Goal: Transaction & Acquisition: Purchase product/service

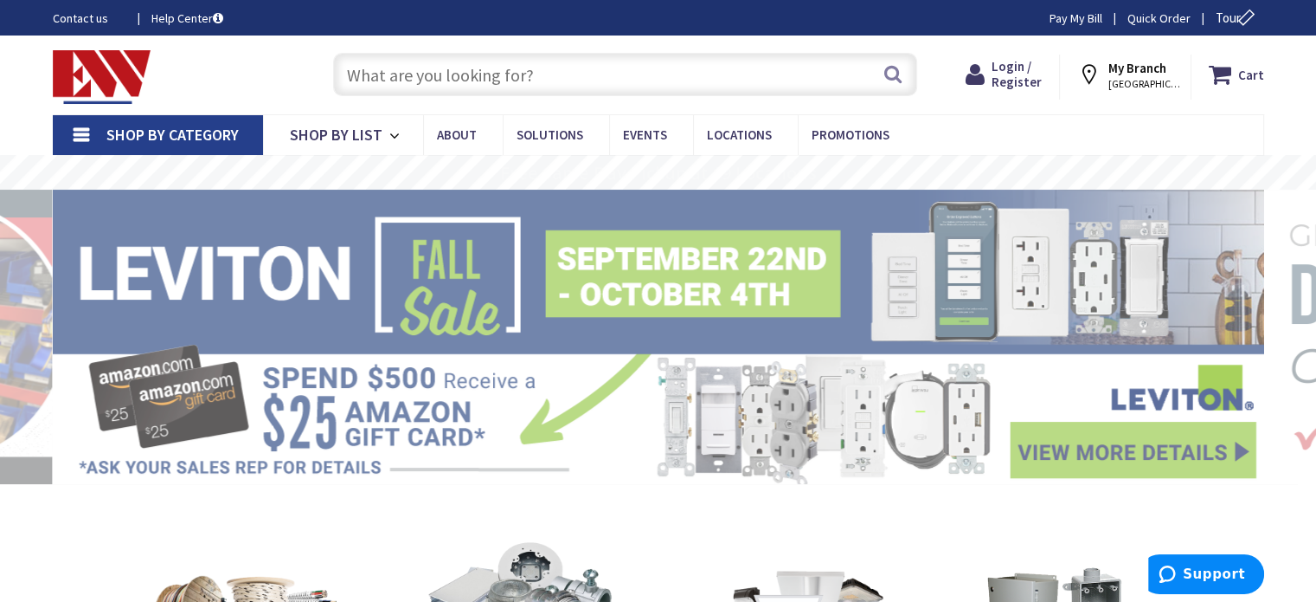
click at [519, 72] on input "text" at bounding box center [625, 74] width 584 height 43
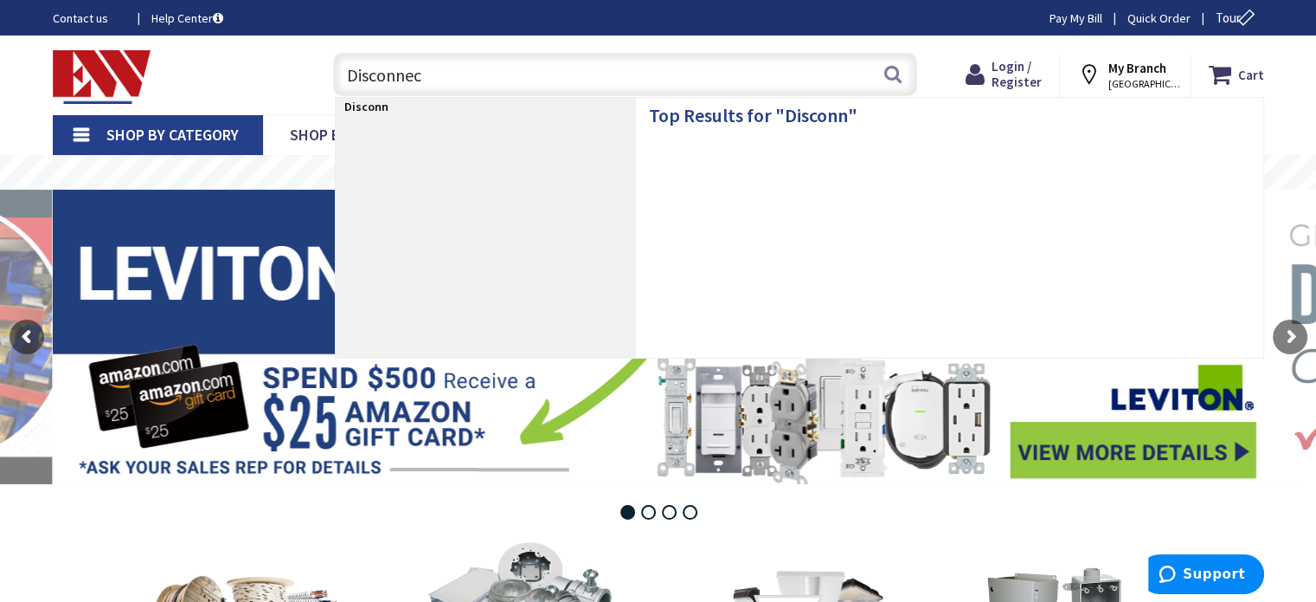
type input "Disconnect"
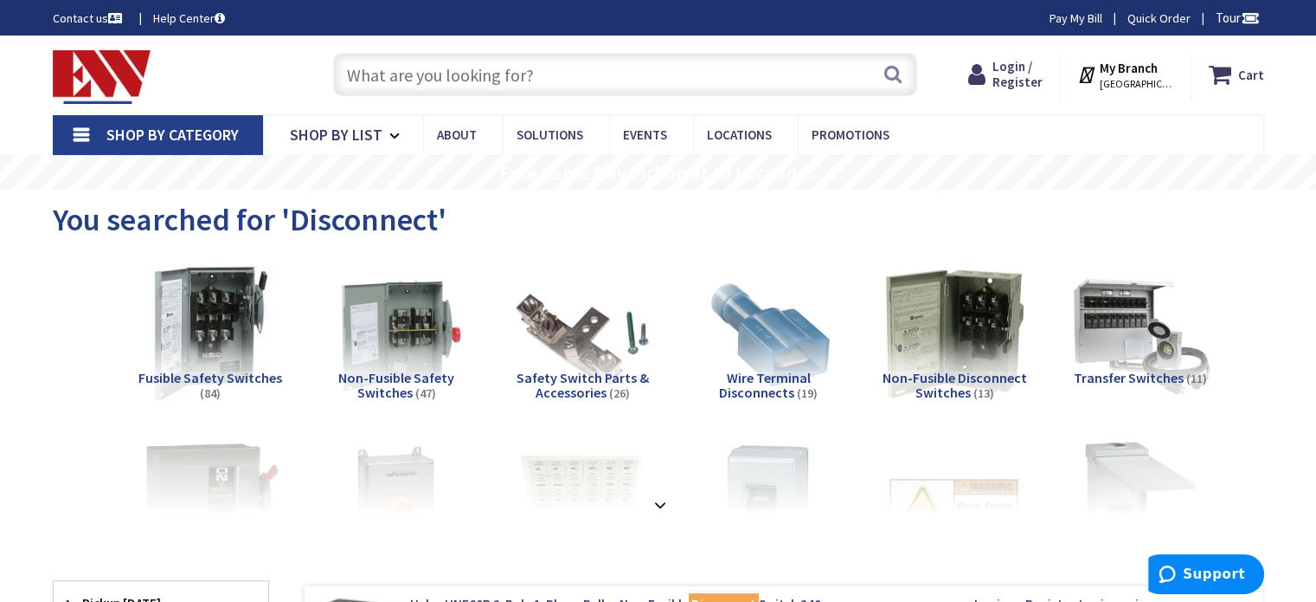
click at [203, 328] on img at bounding box center [210, 333] width 157 height 157
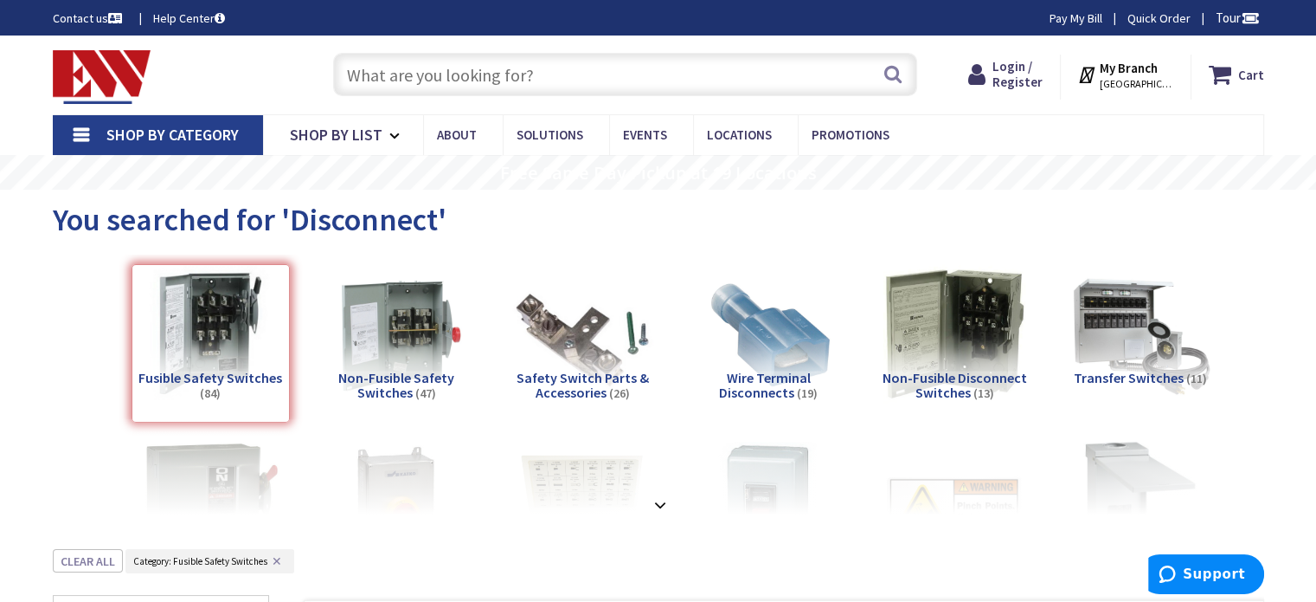
click at [1143, 73] on strong "My Branch" at bounding box center [1129, 68] width 58 height 16
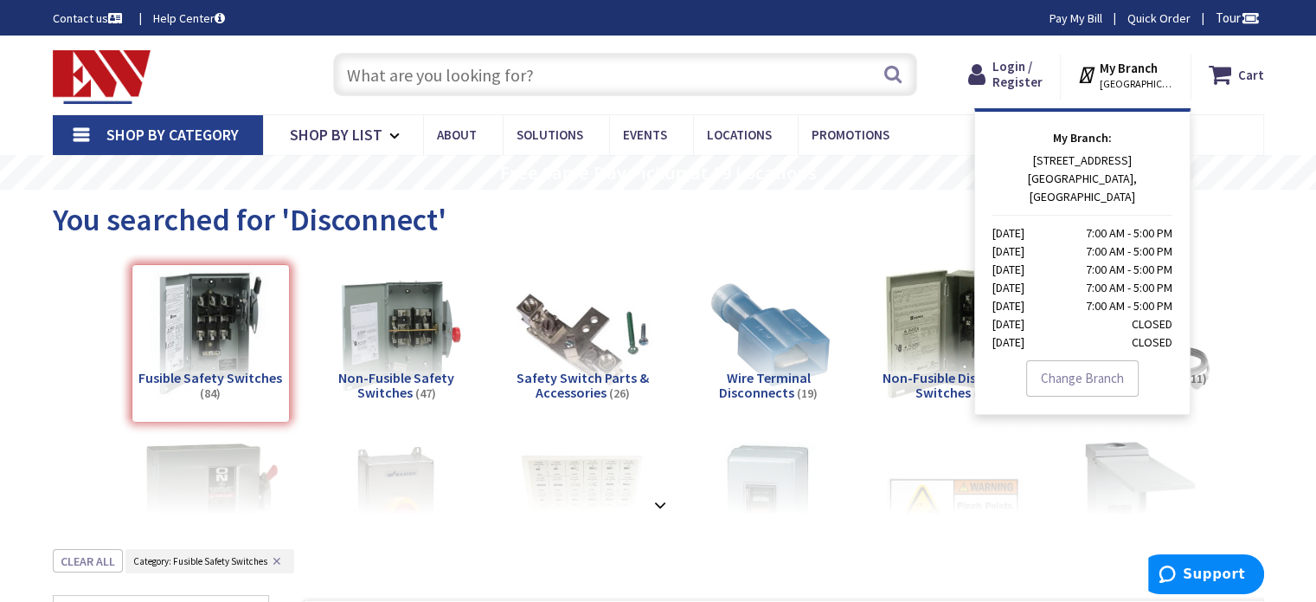
click at [1114, 360] on link "Change Branch" at bounding box center [1082, 378] width 113 height 36
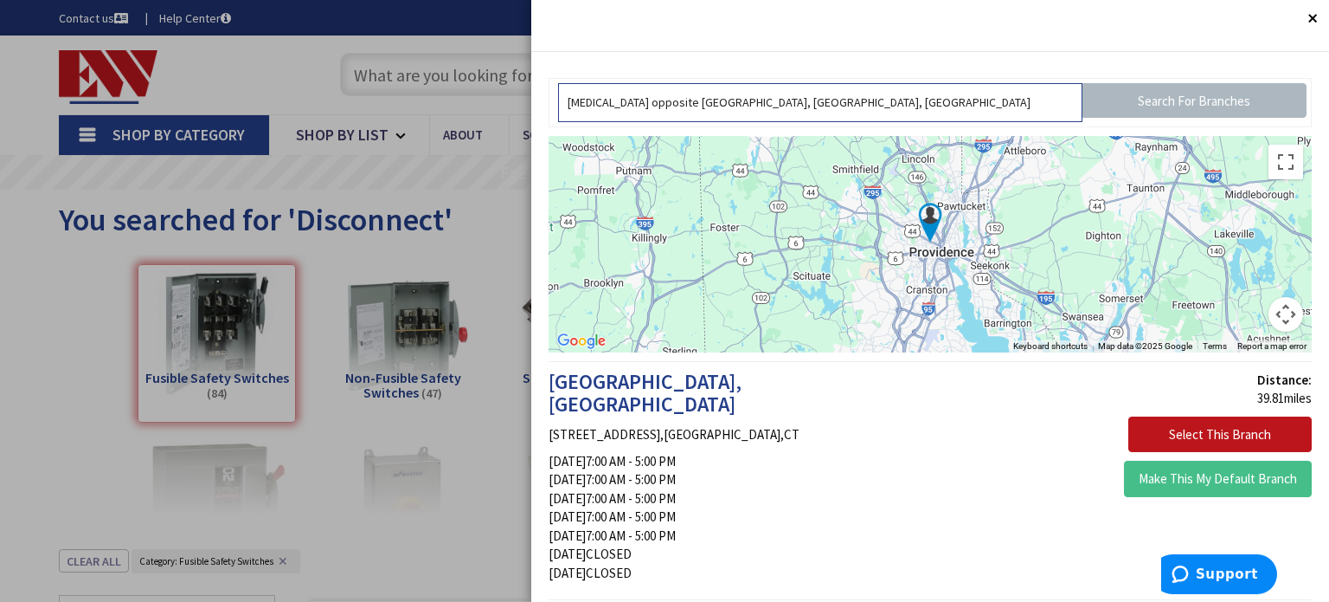
click at [674, 99] on input "[MEDICAL_DATA] opposite [GEOGRAPHIC_DATA], [GEOGRAPHIC_DATA], [GEOGRAPHIC_DATA]" at bounding box center [820, 102] width 524 height 39
type input "Chalkstone opposite 060Garfield, Providence, RI 02908, USA"
drag, startPoint x: 875, startPoint y: 105, endPoint x: 462, endPoint y: 155, distance: 415.9
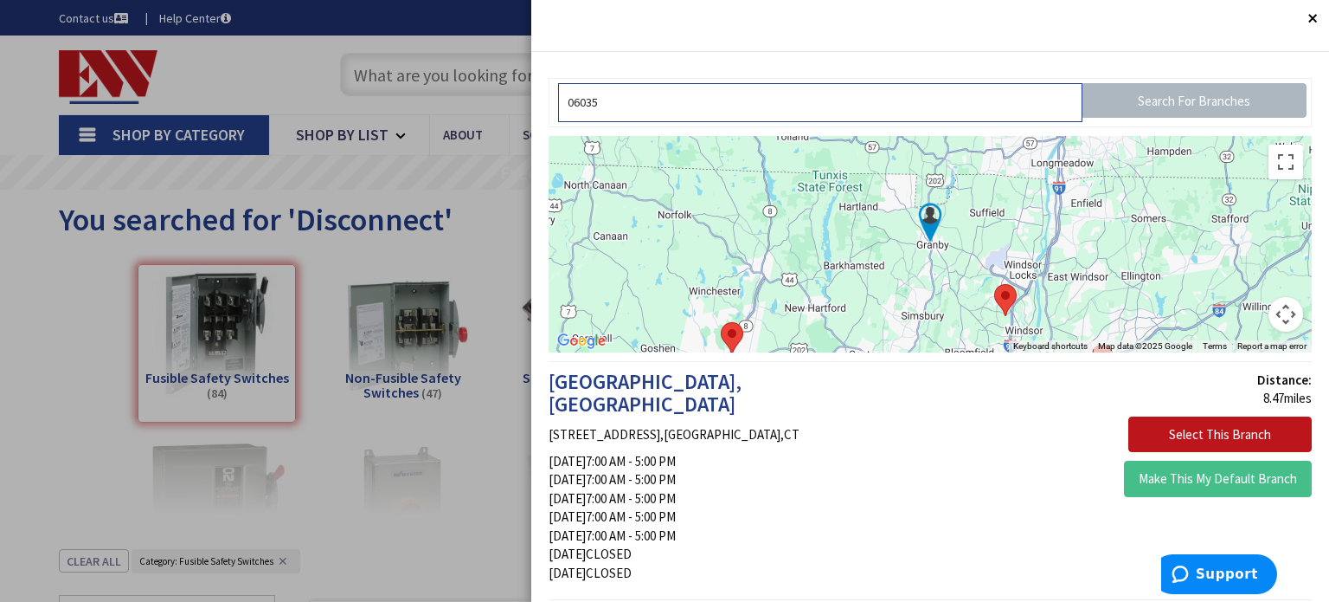
type input "06035"
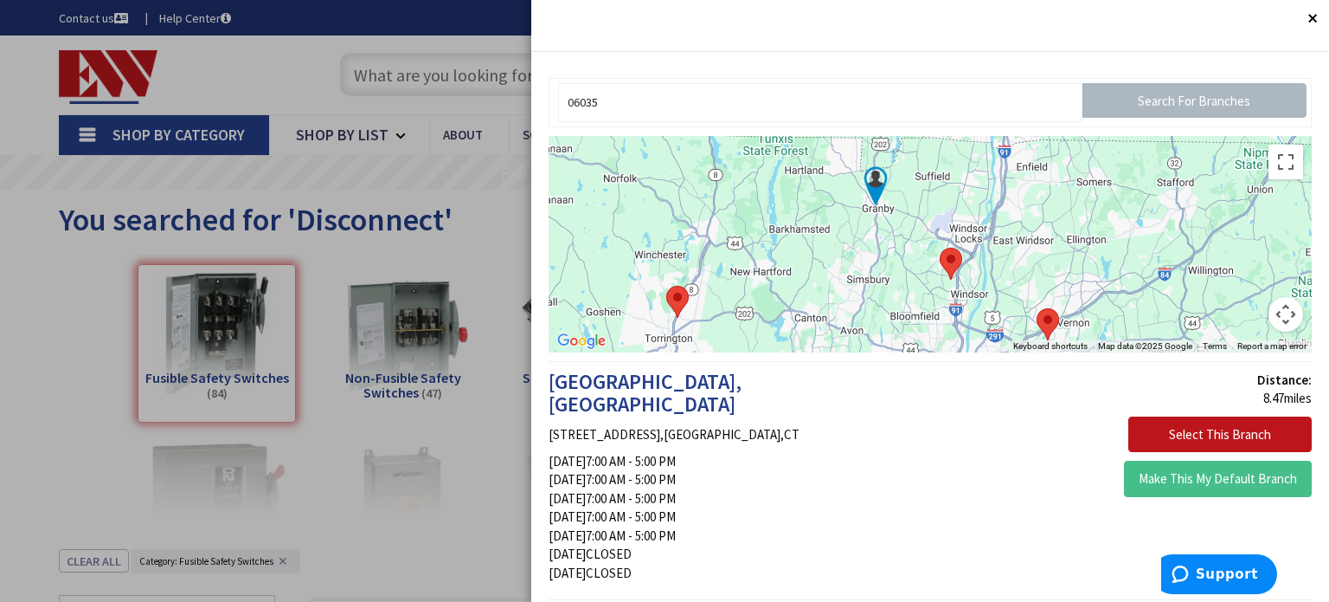
drag, startPoint x: 957, startPoint y: 276, endPoint x: 906, endPoint y: 238, distance: 63.7
click at [906, 238] on div at bounding box center [930, 244] width 763 height 216
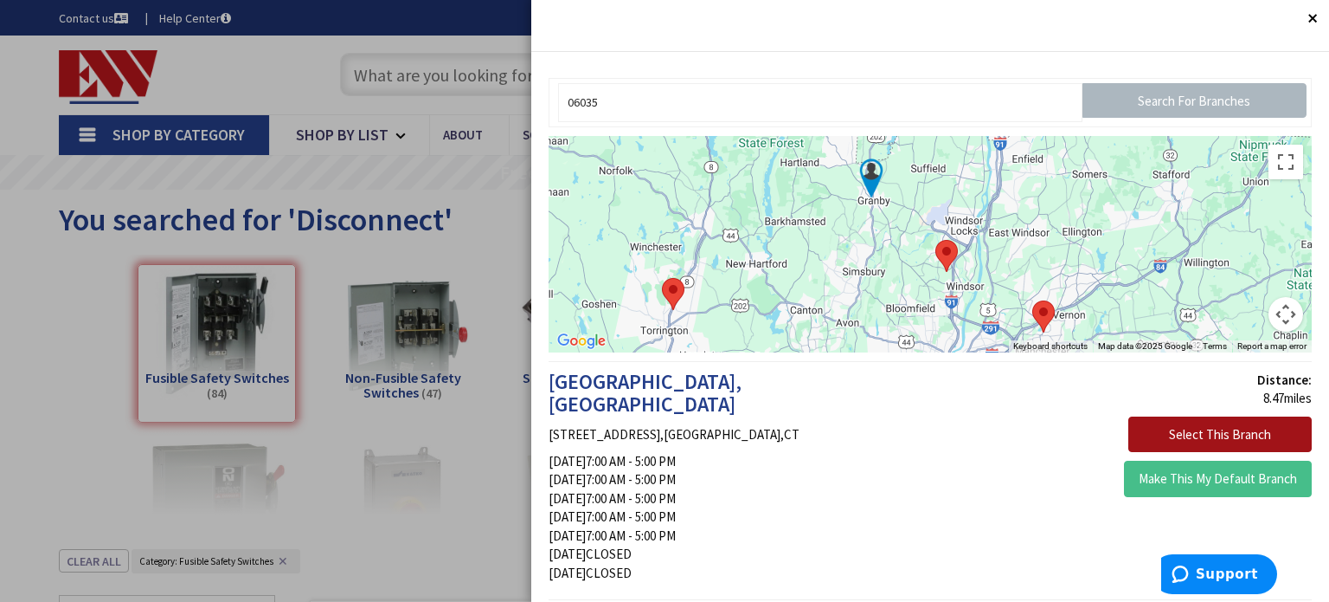
click at [1194, 435] on button "Select This Branch" at bounding box center [1220, 434] width 183 height 36
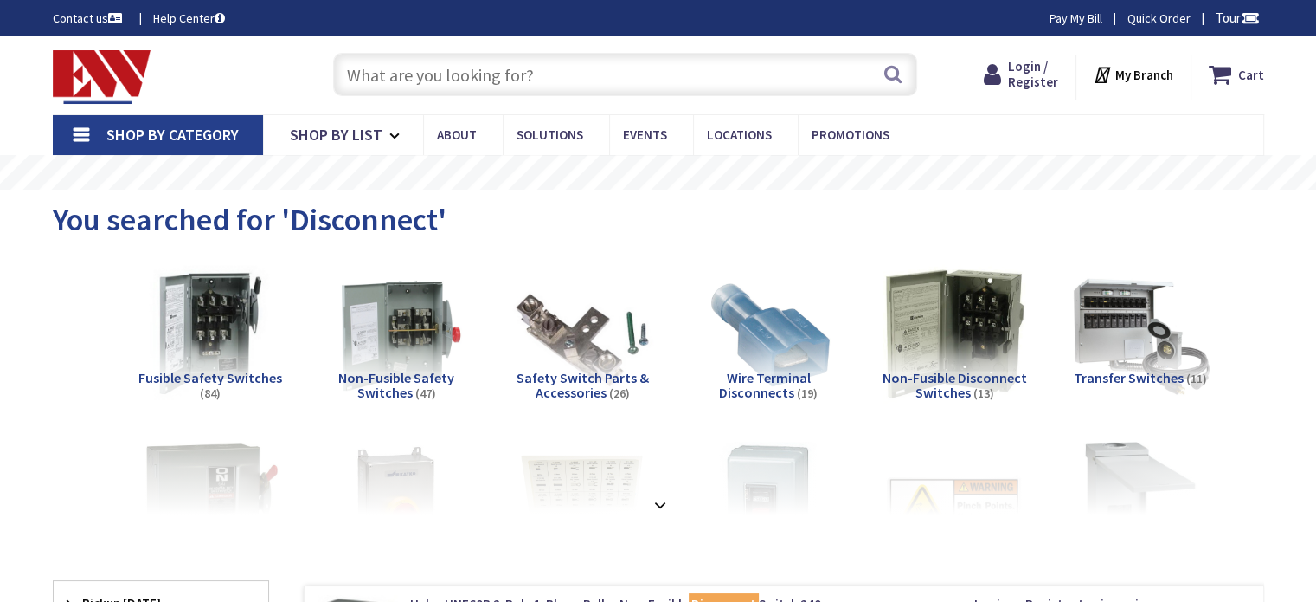
click at [1142, 78] on strong "My Branch" at bounding box center [1145, 75] width 58 height 16
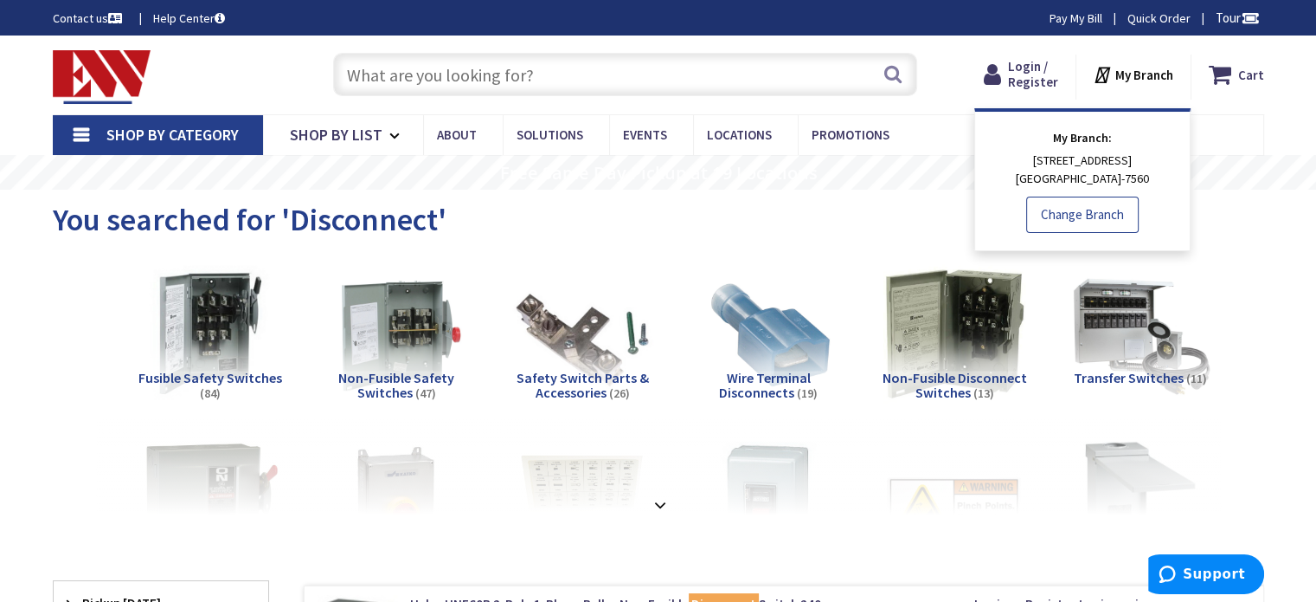
click at [1100, 219] on link "Change Branch" at bounding box center [1082, 214] width 113 height 36
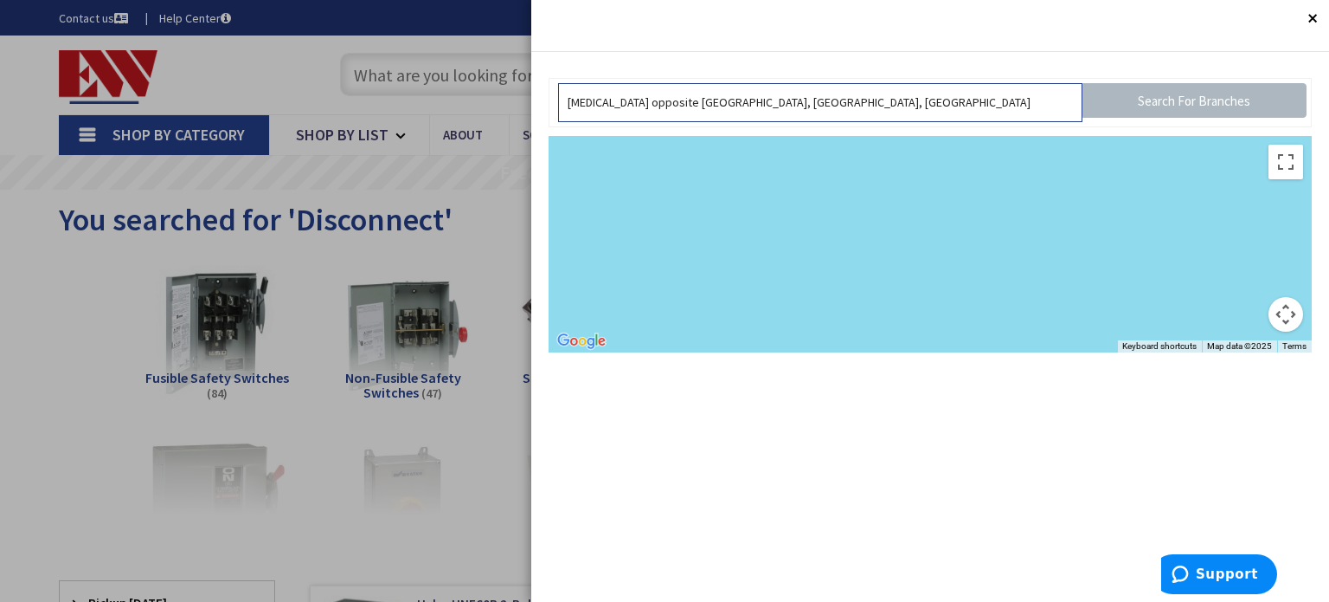
drag, startPoint x: 813, startPoint y: 99, endPoint x: 549, endPoint y: 109, distance: 264.2
click at [549, 109] on div "Chalkstone opposite Garfield, Providence, RI 02908, USA Search For Branches" at bounding box center [930, 102] width 763 height 49
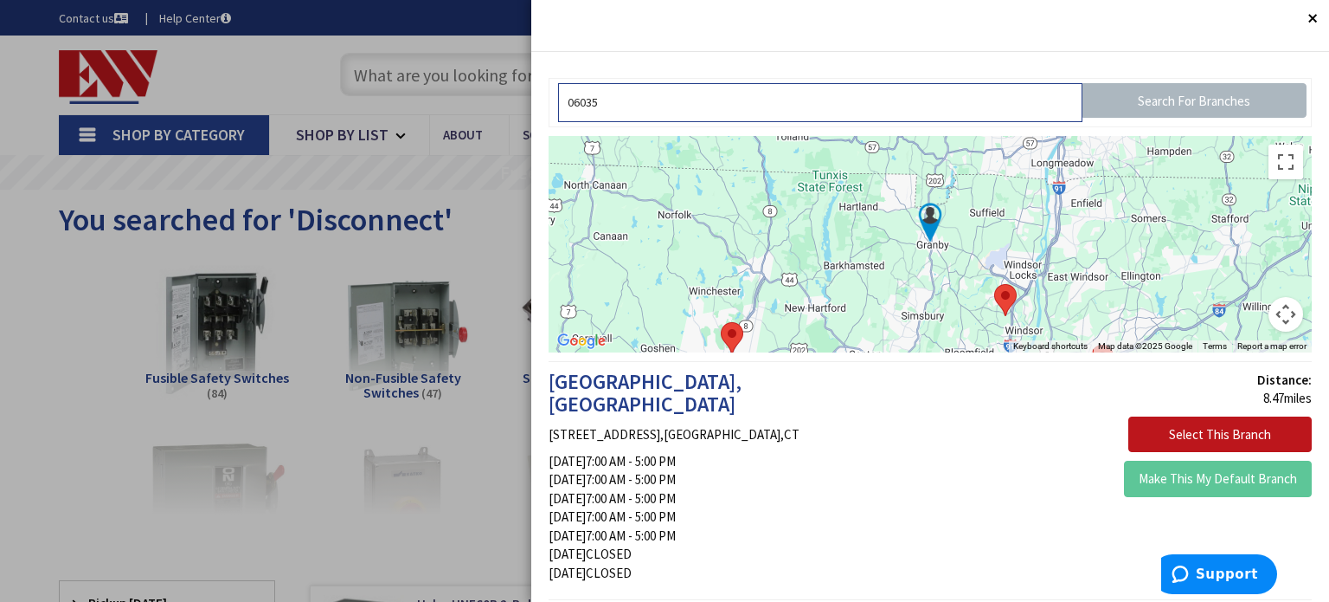
type input "06035"
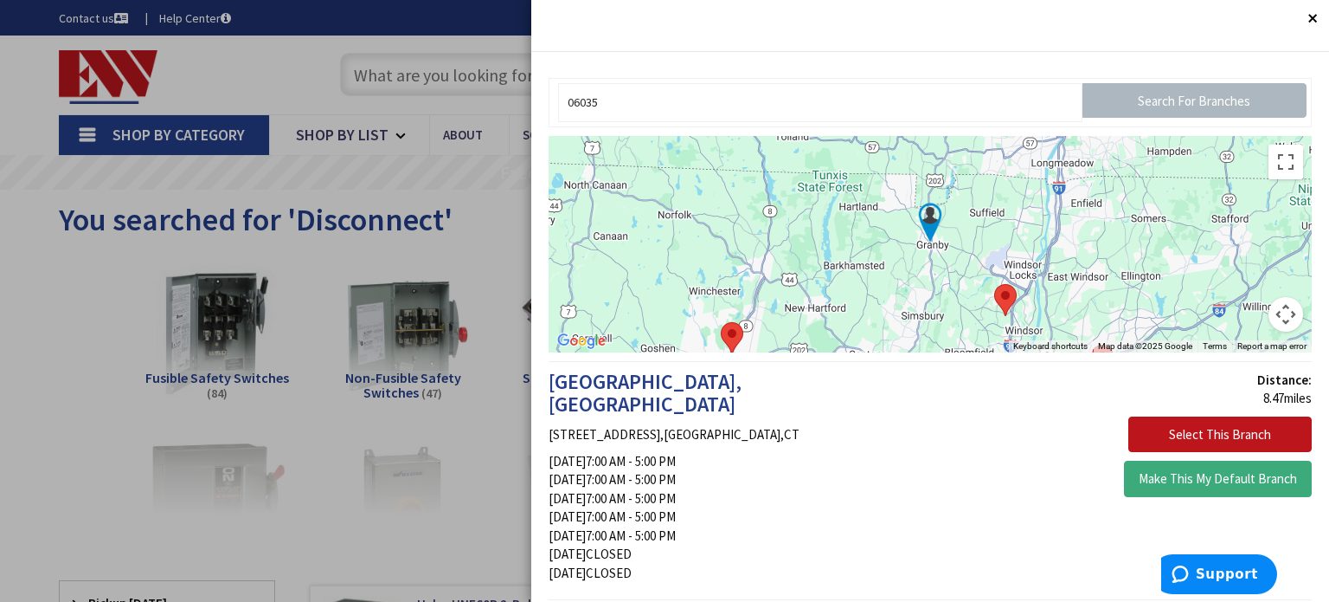
click at [1221, 479] on button "Make This My Default Branch" at bounding box center [1218, 478] width 188 height 36
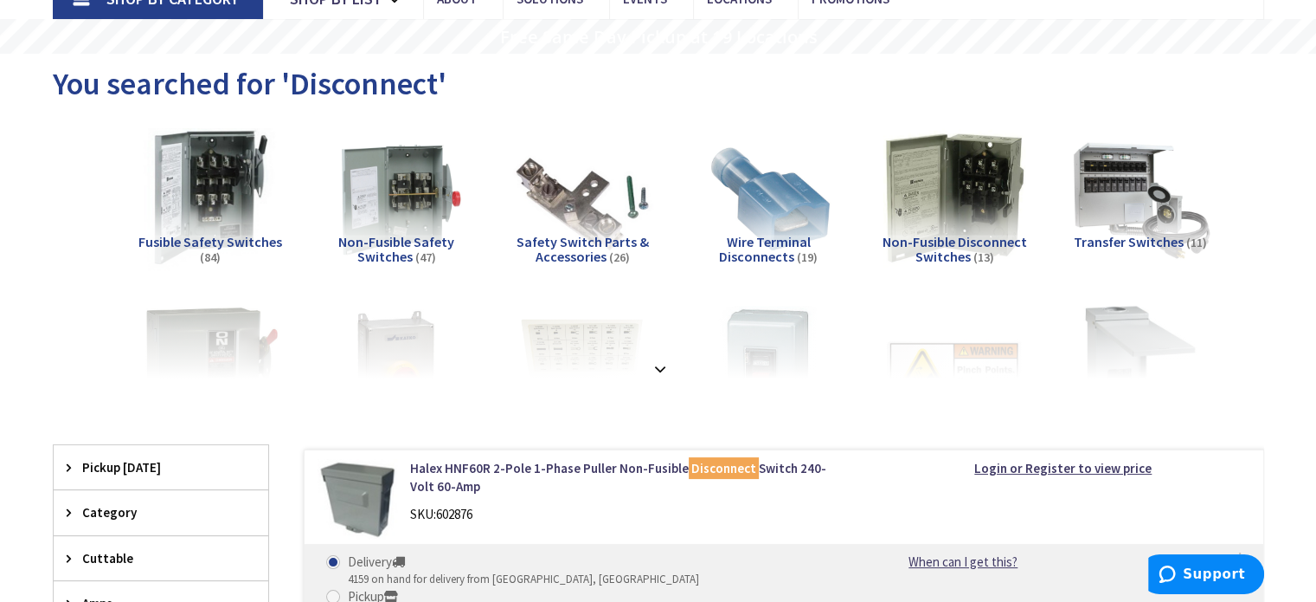
scroll to position [260, 0]
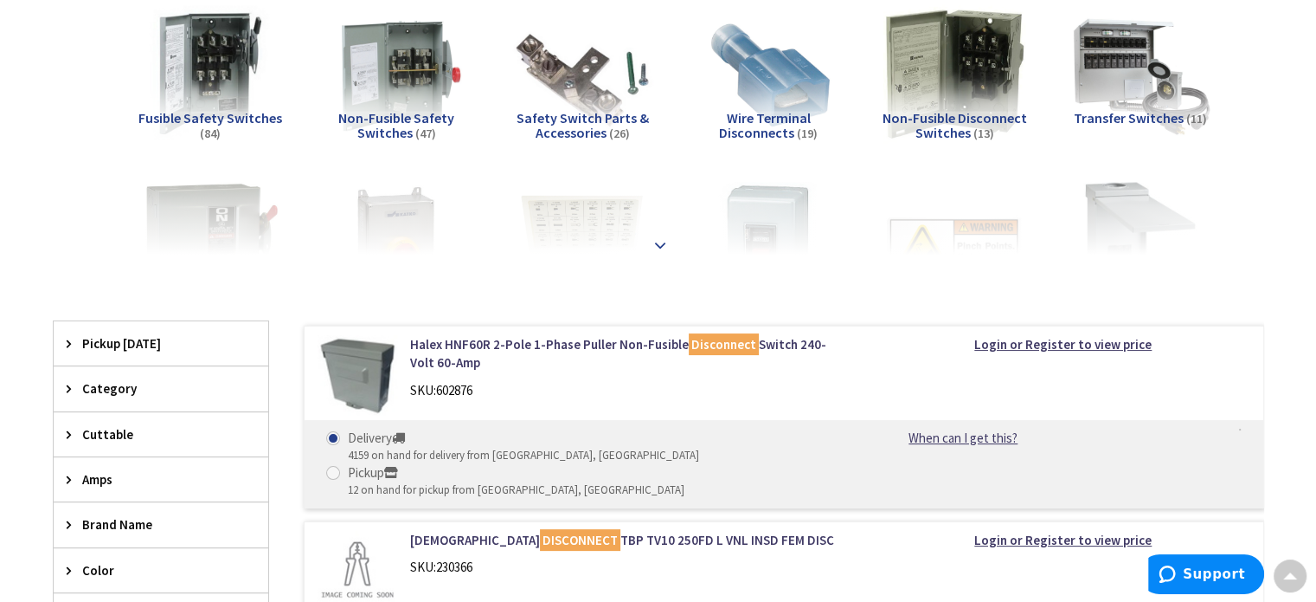
click at [661, 246] on strong at bounding box center [660, 244] width 21 height 19
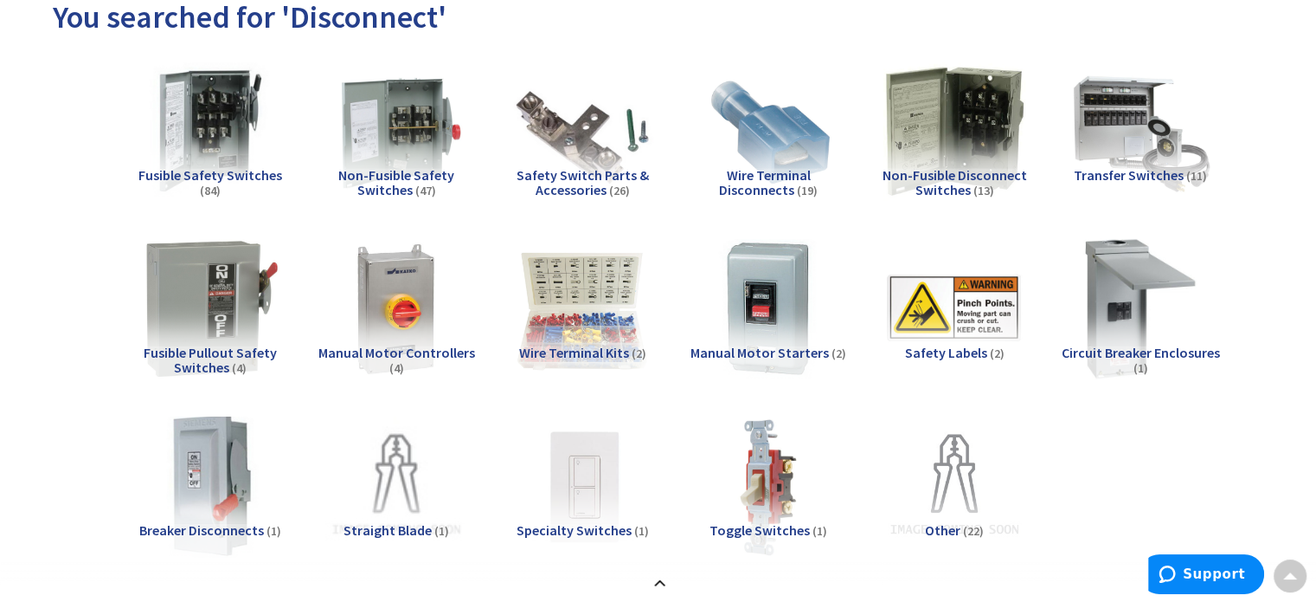
scroll to position [173, 0]
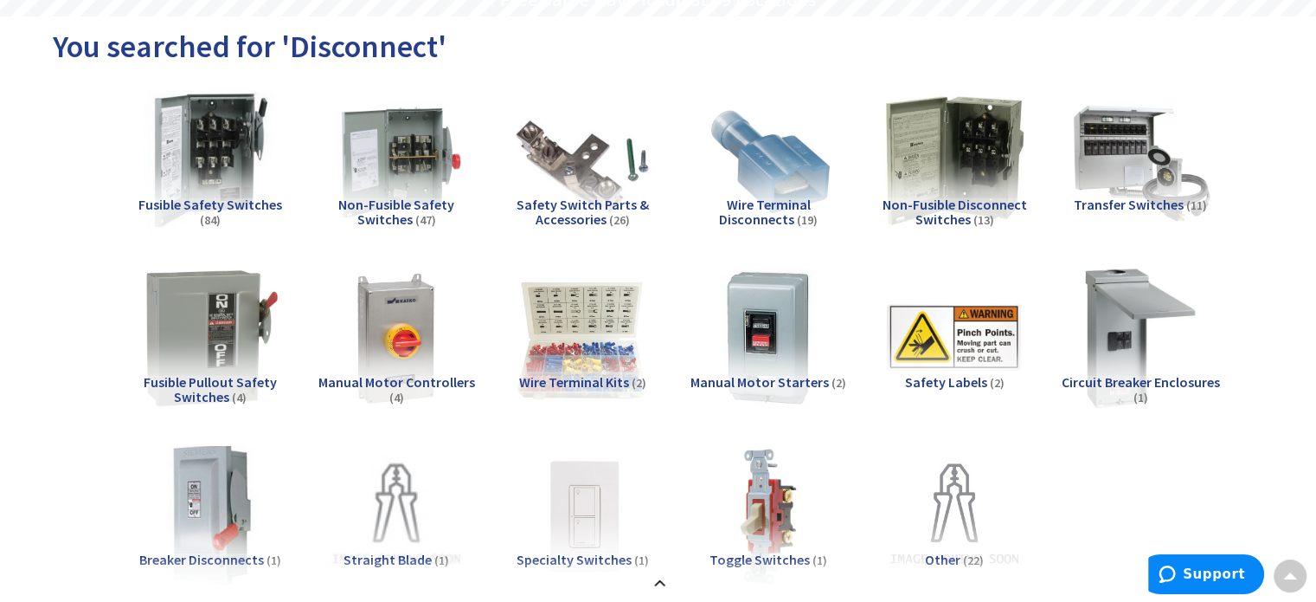
click at [206, 183] on img at bounding box center [210, 160] width 157 height 157
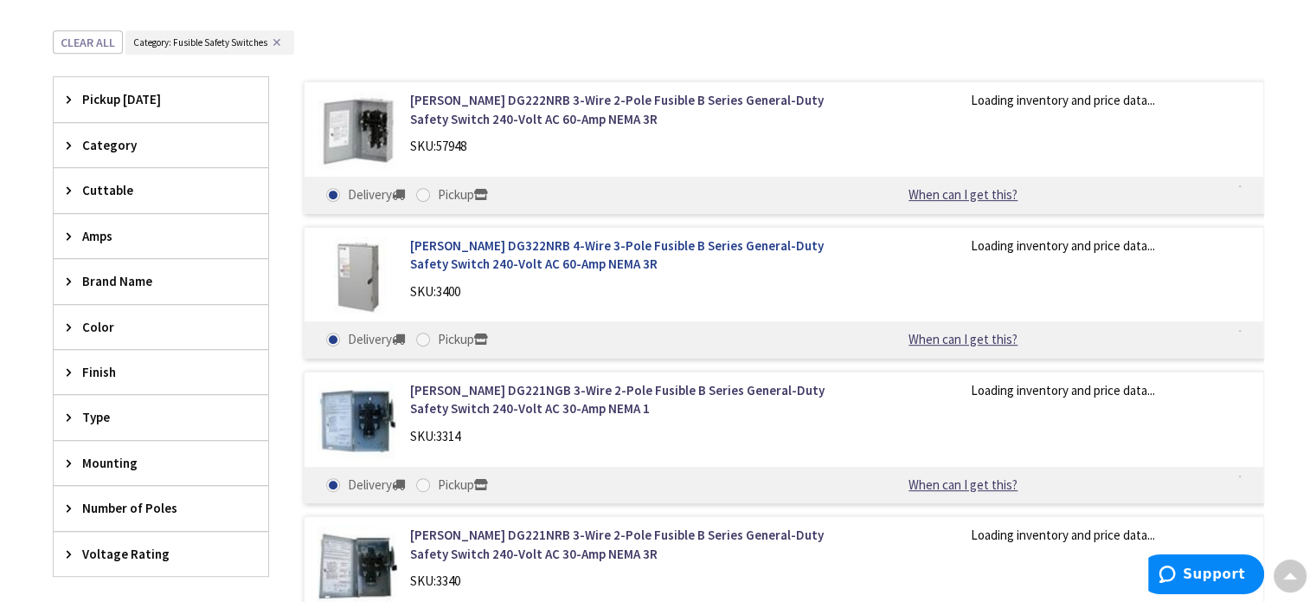
scroll to position [829, 0]
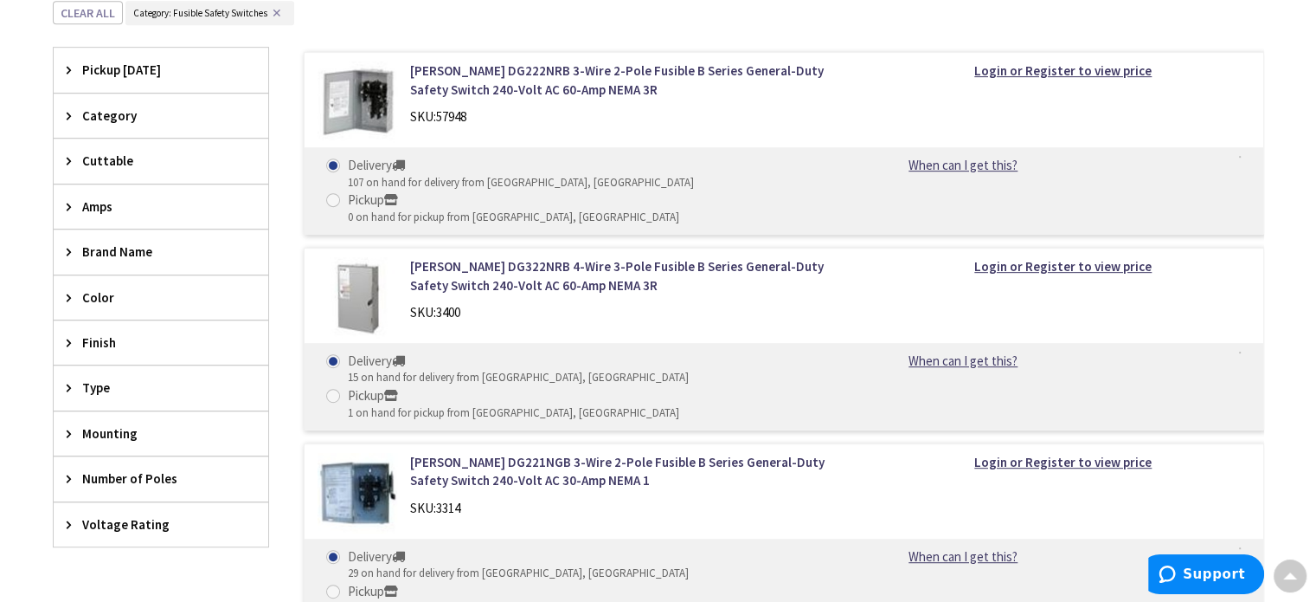
click at [110, 203] on span "Amps" at bounding box center [152, 206] width 141 height 18
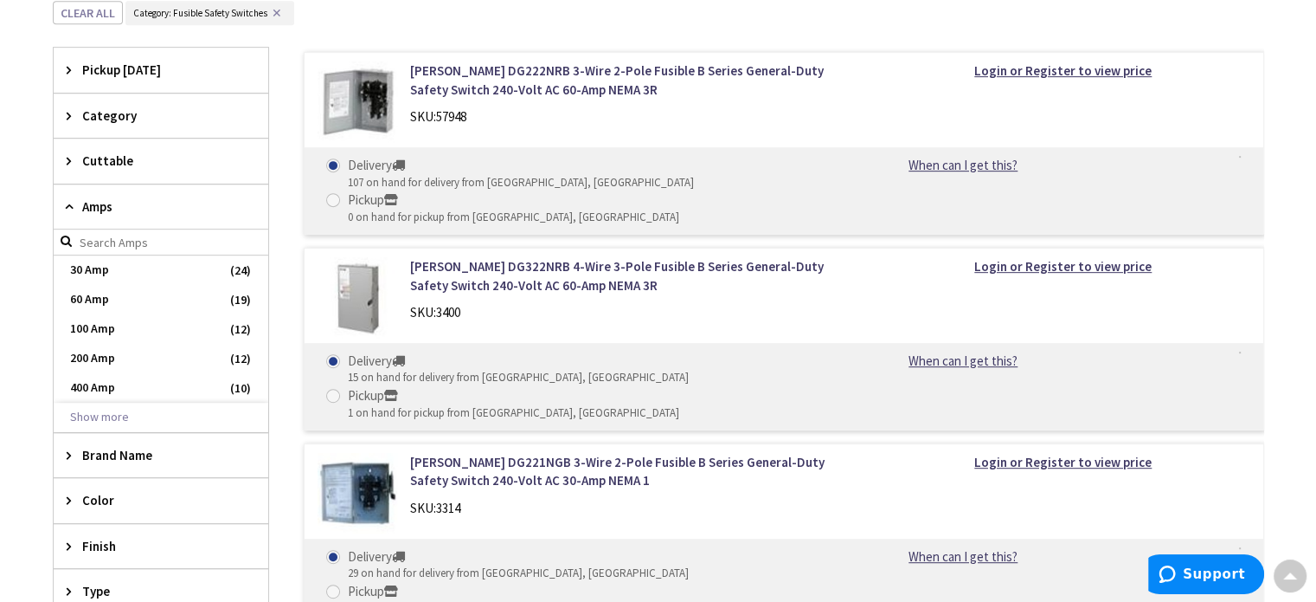
click at [100, 203] on span "Amps" at bounding box center [152, 206] width 141 height 18
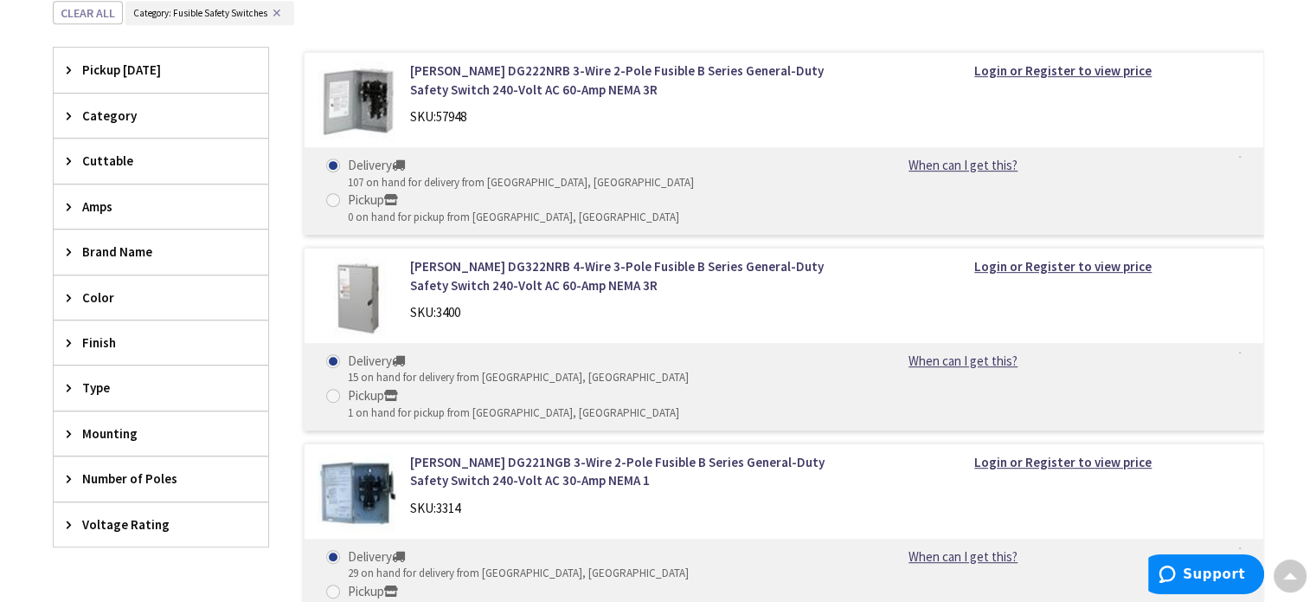
click at [107, 383] on span "Type" at bounding box center [152, 387] width 141 height 18
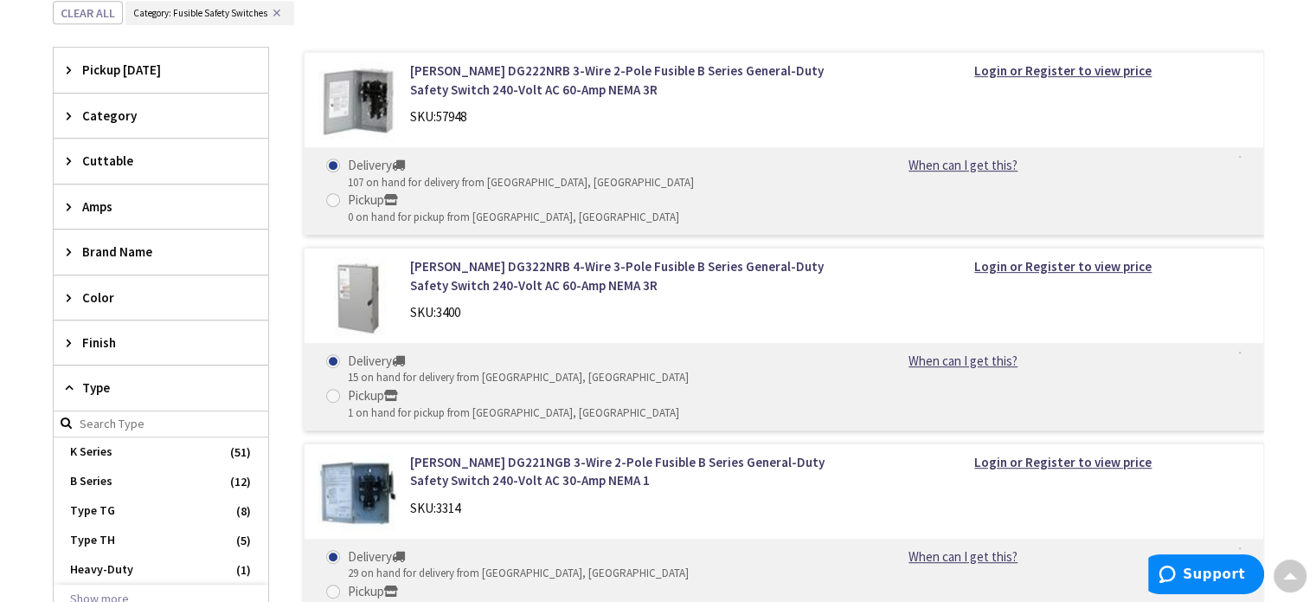
click at [107, 383] on span "Type" at bounding box center [152, 387] width 141 height 18
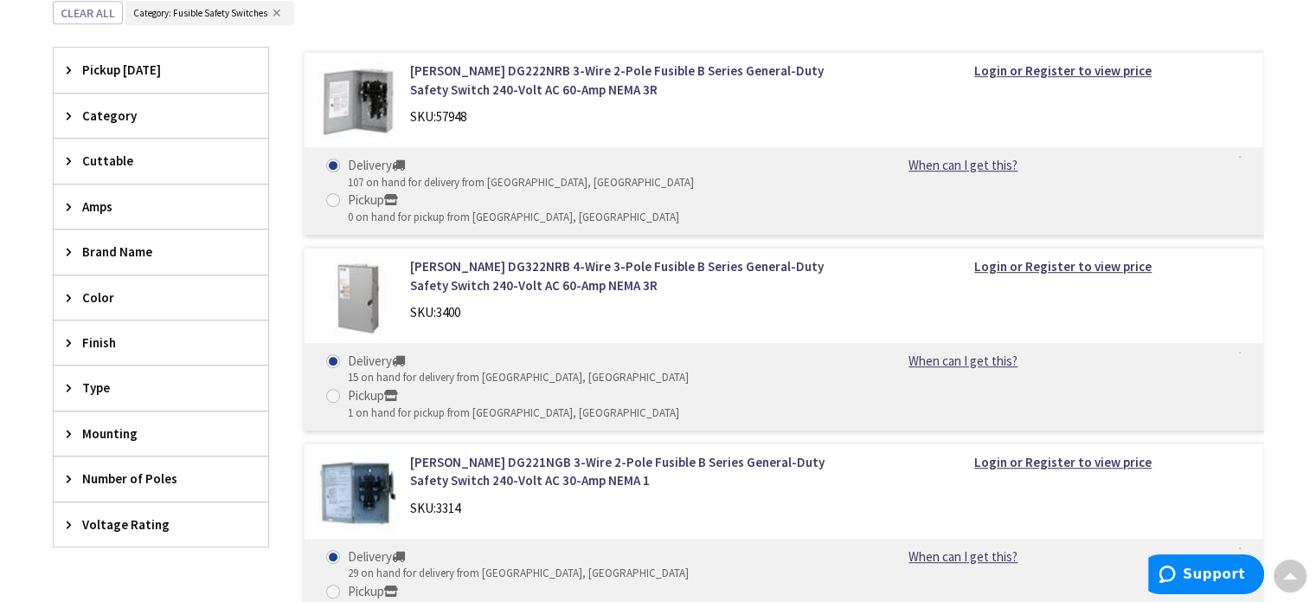
scroll to position [916, 0]
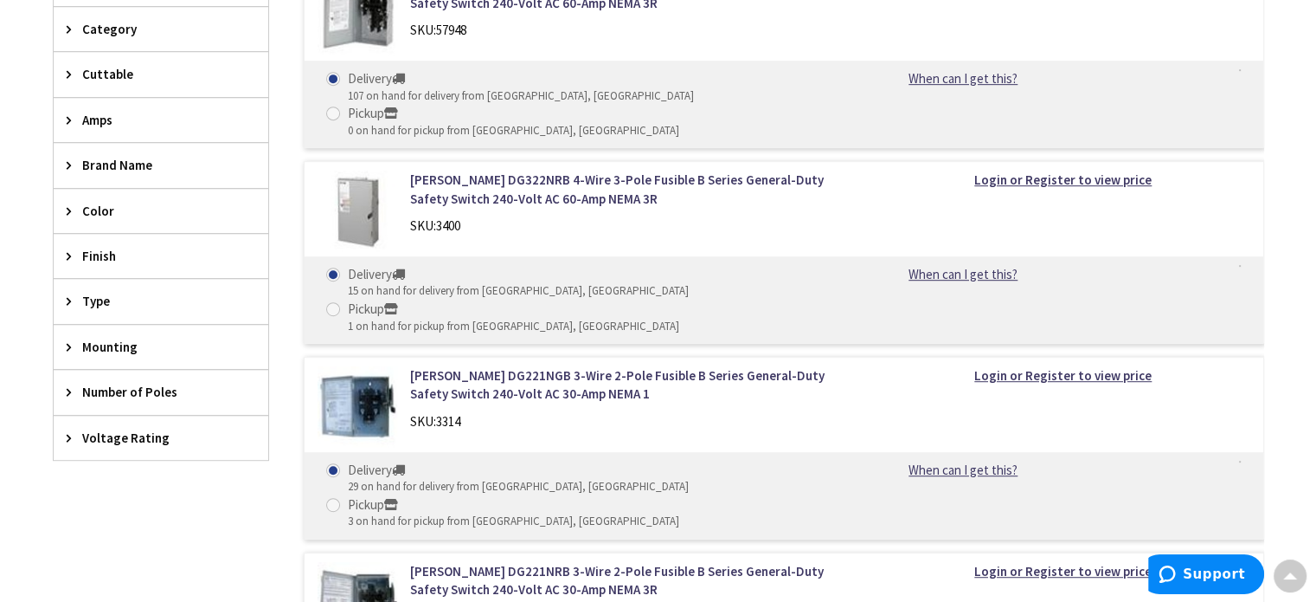
click at [114, 389] on span "Number of Poles" at bounding box center [152, 392] width 141 height 18
click at [93, 444] on span "3" at bounding box center [161, 455] width 215 height 29
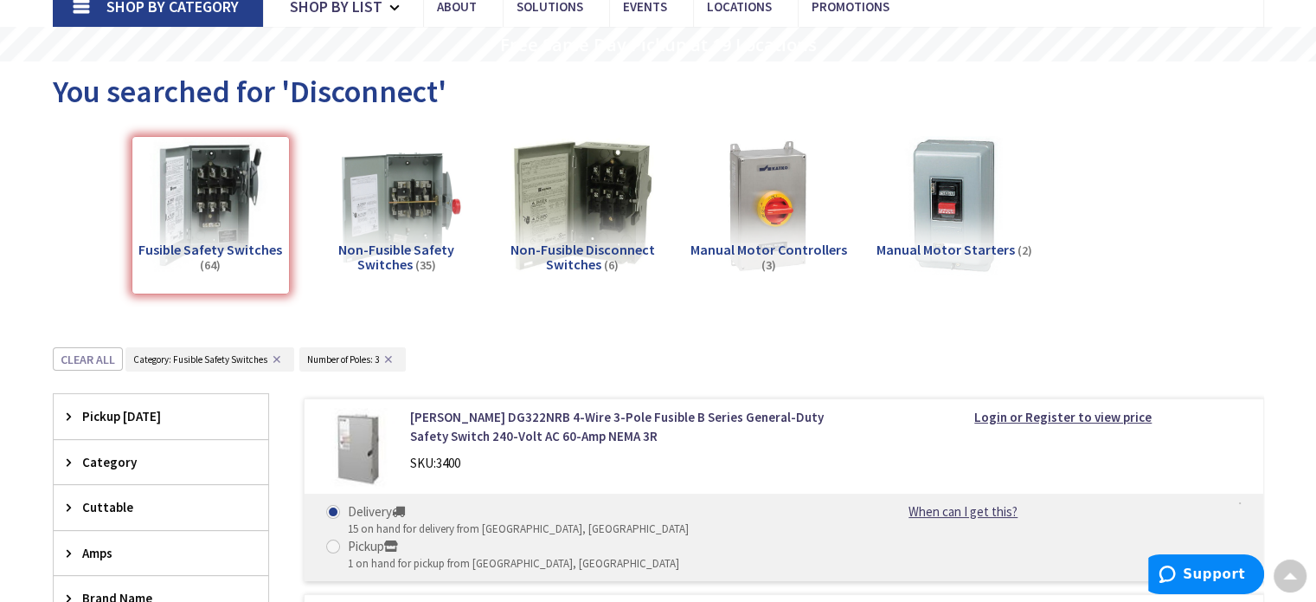
scroll to position [0, 0]
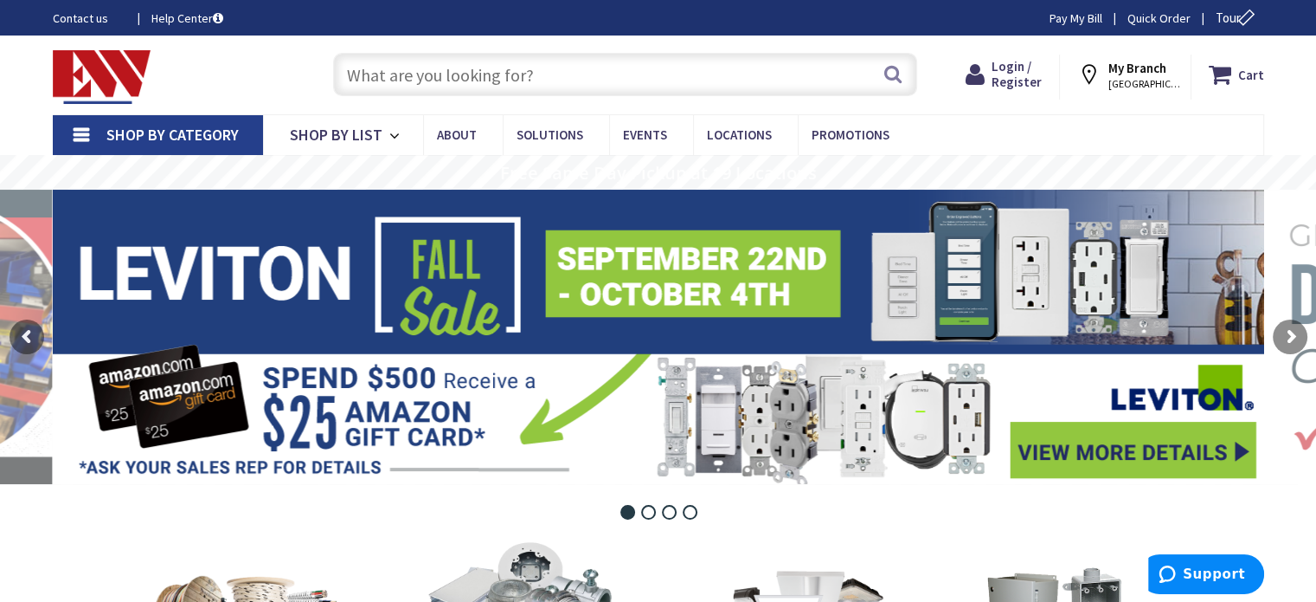
click at [438, 68] on input "text" at bounding box center [625, 74] width 584 height 43
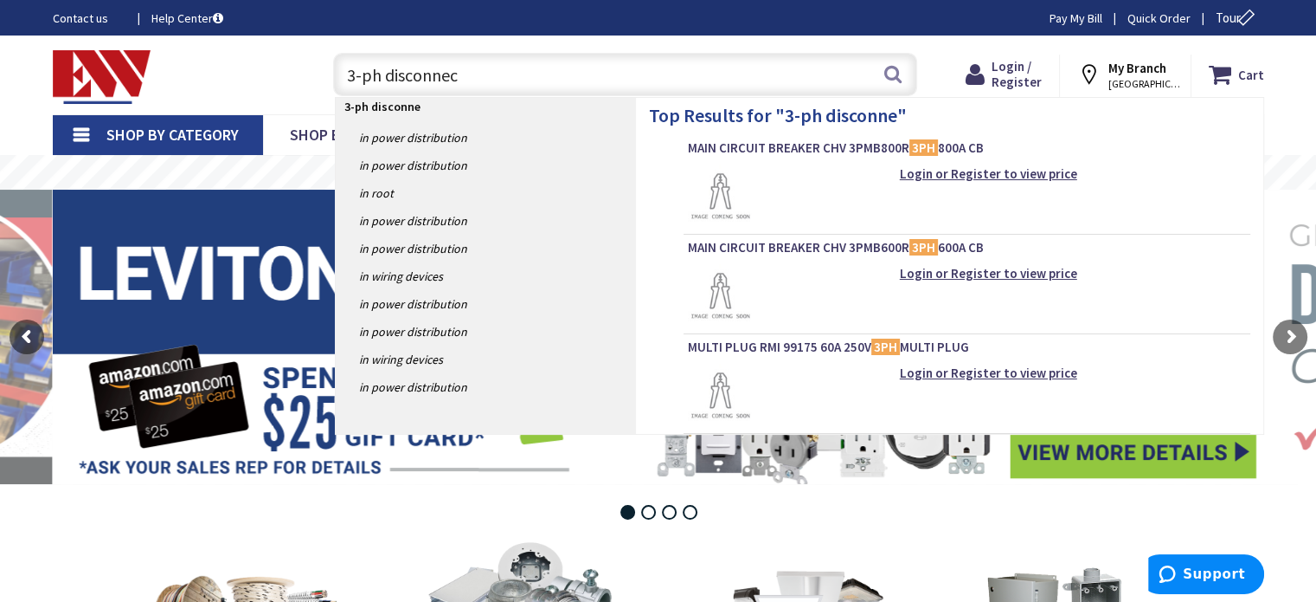
type input "3-ph disconnect"
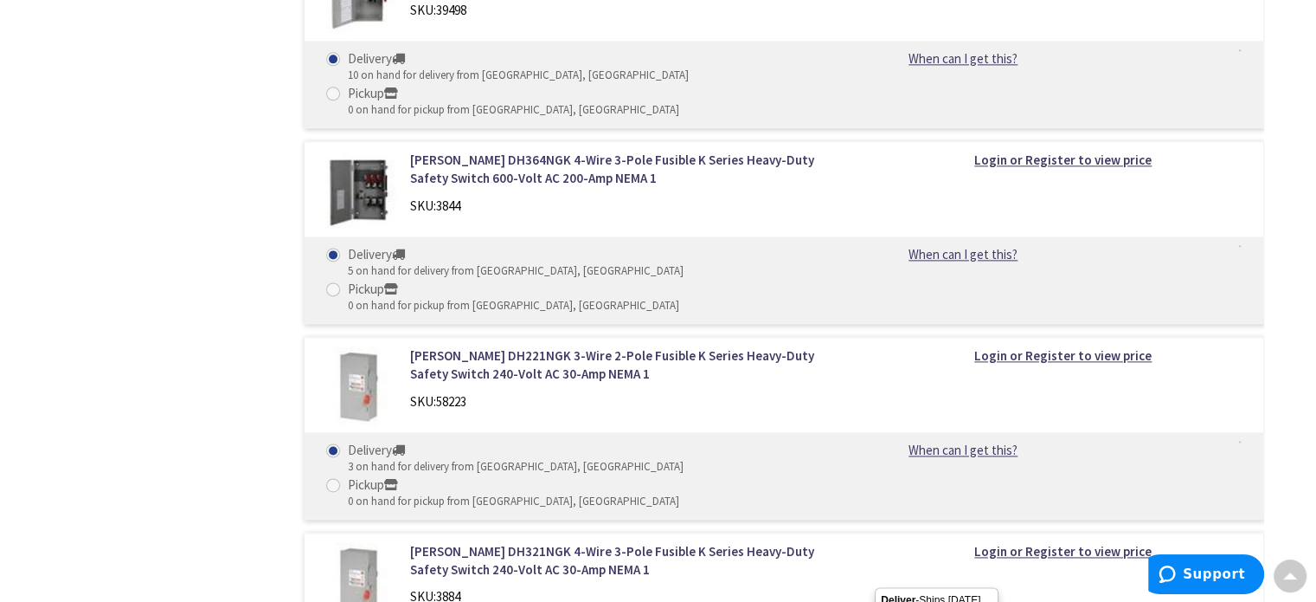
scroll to position [2337, 0]
